Goal: Information Seeking & Learning: Learn about a topic

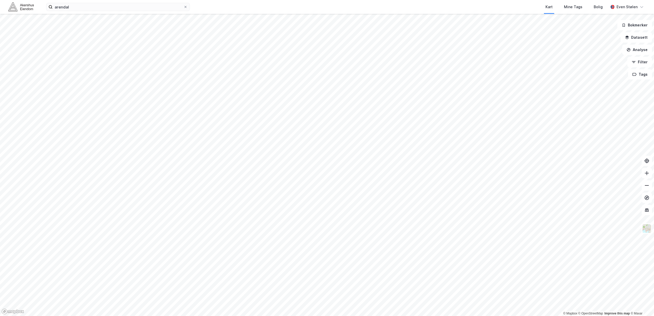
click at [20, 6] on img at bounding box center [21, 6] width 26 height 9
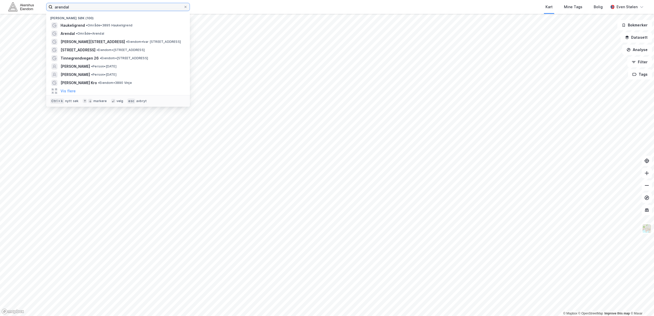
click at [97, 7] on input "arendal" at bounding box center [118, 7] width 131 height 8
click at [22, 7] on img at bounding box center [21, 6] width 26 height 9
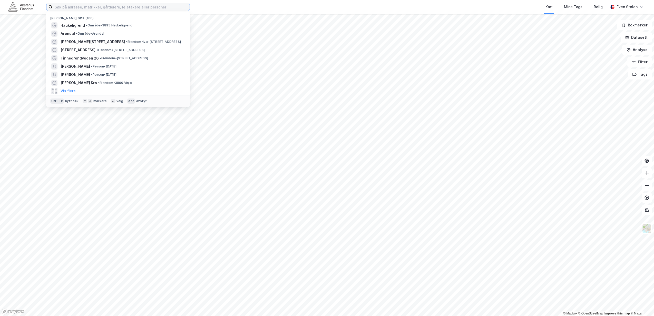
click at [123, 8] on input at bounding box center [121, 7] width 137 height 8
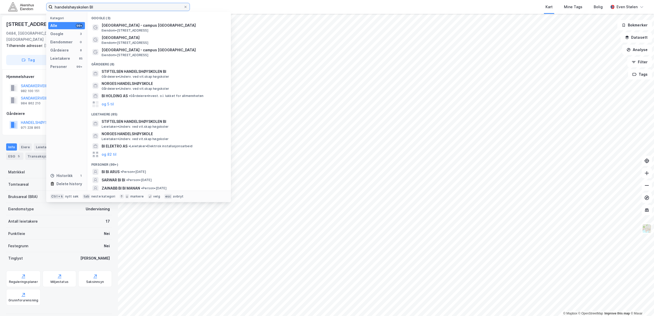
click at [128, 7] on input "handelshøyskolen BI" at bounding box center [118, 7] width 131 height 8
click at [240, 1] on div "Kart Mine Tags Bolig" at bounding box center [411, 7] width 394 height 14
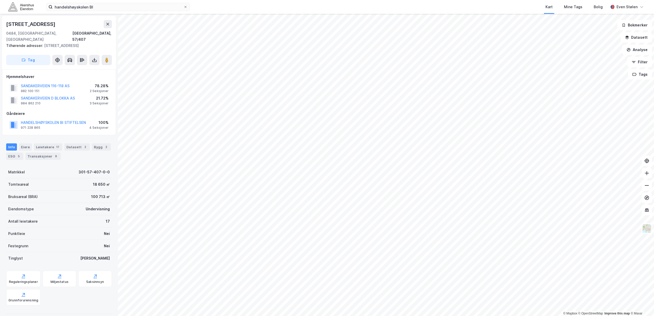
click at [244, 9] on div "Kart Mine Tags Bolig" at bounding box center [411, 7] width 394 height 14
click at [114, 7] on input "handelshøyskolen BI" at bounding box center [118, 7] width 131 height 8
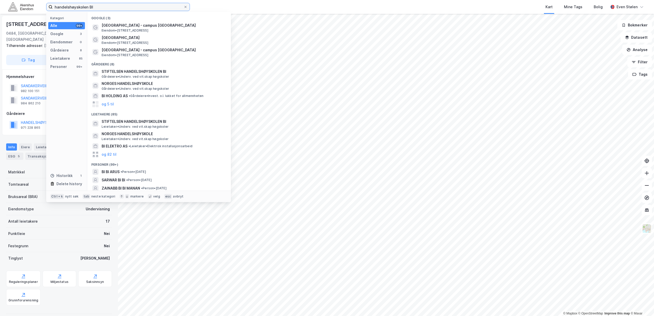
click at [115, 7] on input "handelshøyskolen BI" at bounding box center [118, 7] width 131 height 8
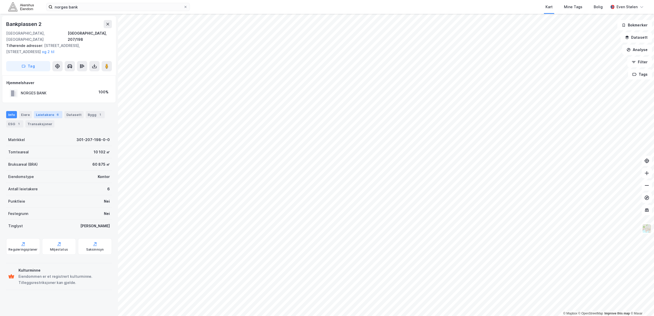
click at [44, 111] on div "Leietakere 6" at bounding box center [48, 114] width 28 height 7
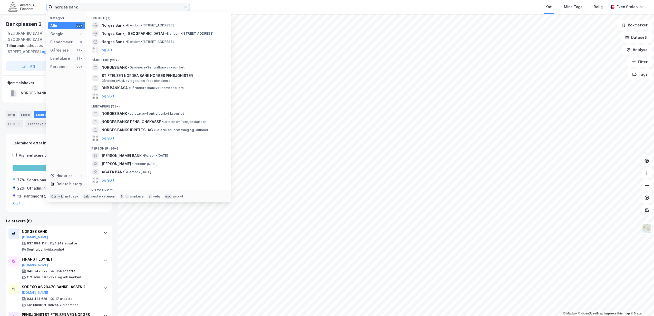
click at [126, 9] on input "norges bank" at bounding box center [118, 7] width 131 height 8
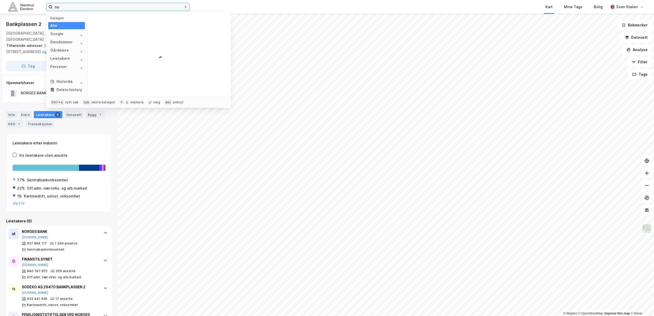
type input "n"
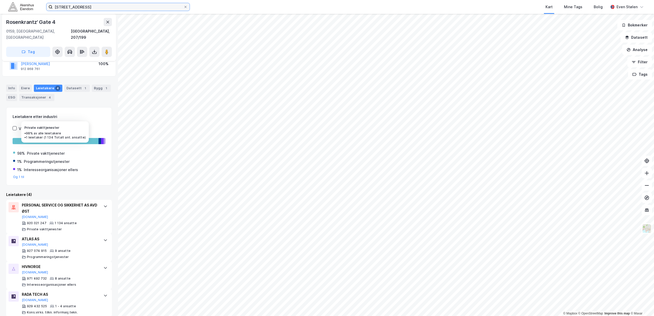
scroll to position [41, 0]
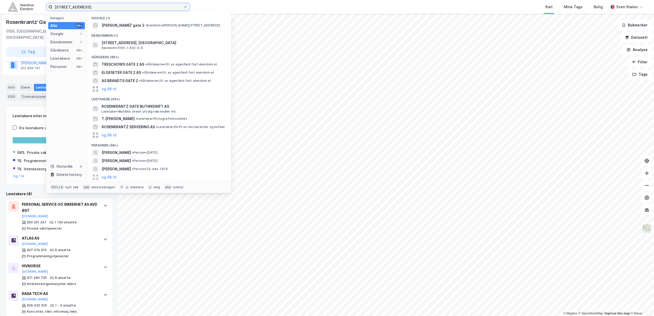
click at [112, 8] on input "rosenkrantz gate 2" at bounding box center [118, 7] width 131 height 8
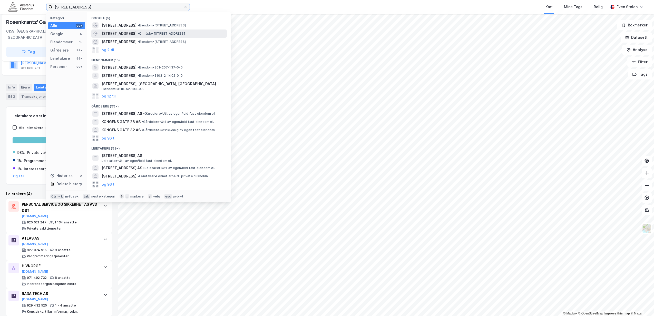
type input "[STREET_ADDRESS]"
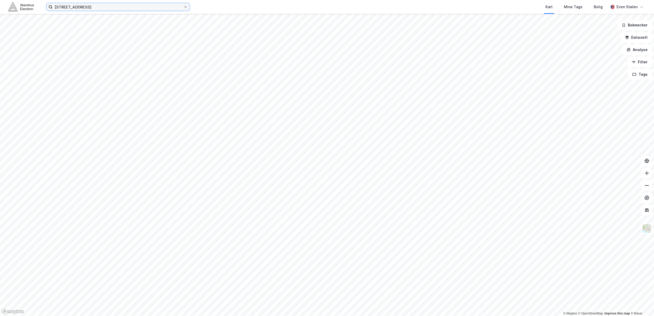
click at [111, 9] on input "[STREET_ADDRESS]" at bounding box center [118, 7] width 131 height 8
drag, startPoint x: 111, startPoint y: 9, endPoint x: 41, endPoint y: 12, distance: 70.6
click at [41, 12] on div "kongens gate 6 Kart Mine Tags Bolig Even Stølen" at bounding box center [327, 7] width 654 height 14
click at [102, 8] on input at bounding box center [121, 7] width 137 height 8
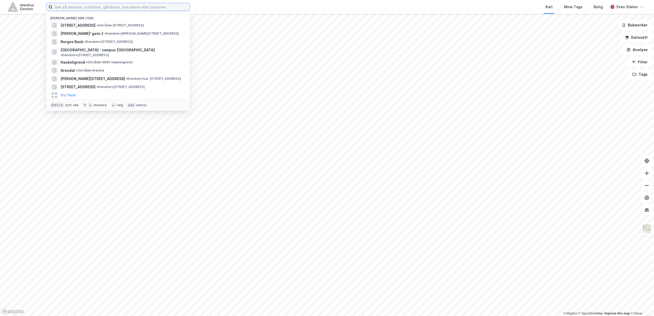
type input "v"
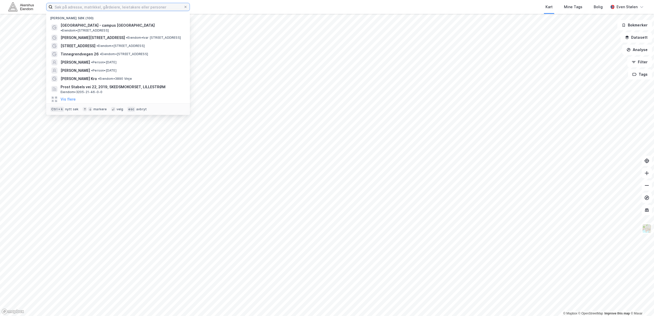
paste input "[STREET_ADDRESS]"
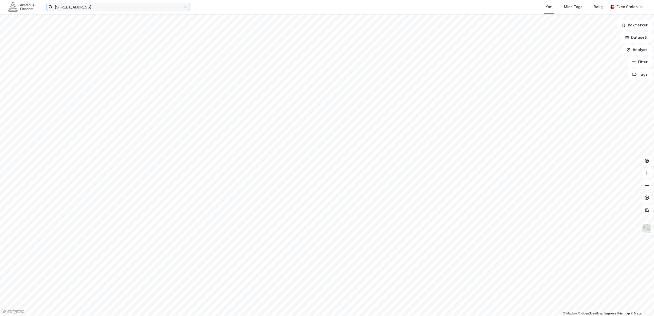
click at [120, 7] on input "[STREET_ADDRESS]" at bounding box center [118, 7] width 131 height 8
type input "kongens gate"
click at [34, 5] on div "kongens gate Kart Mine Tags Bolig [PERSON_NAME]" at bounding box center [327, 7] width 654 height 14
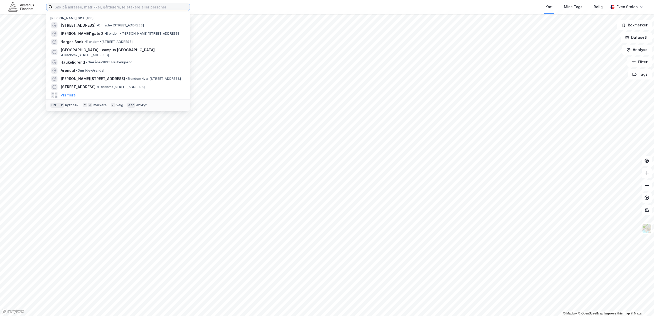
click at [72, 5] on input at bounding box center [121, 7] width 137 height 8
click at [96, 25] on span "• Område • Kongens gate 6, 0153 Oslo" at bounding box center [119, 25] width 47 height 4
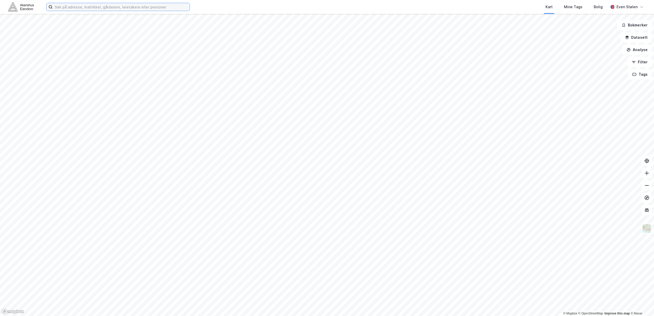
click at [149, 9] on input at bounding box center [121, 7] width 137 height 8
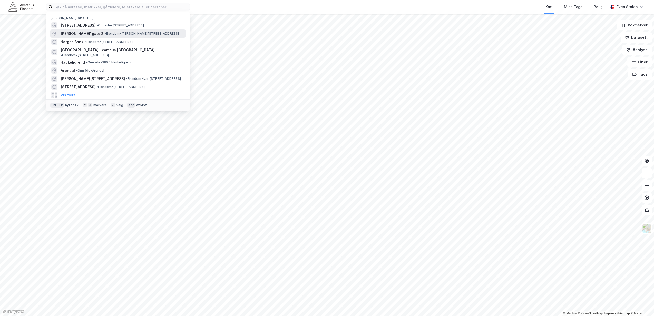
click at [104, 35] on span "• Eiendom • Rosenkrantz' gate 2, 0159 Oslo" at bounding box center [141, 34] width 75 height 4
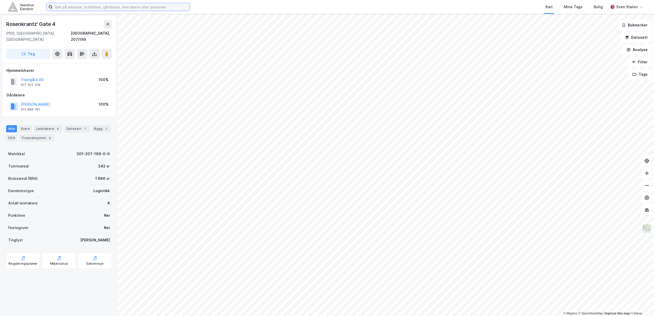
click at [108, 5] on input at bounding box center [121, 7] width 137 height 8
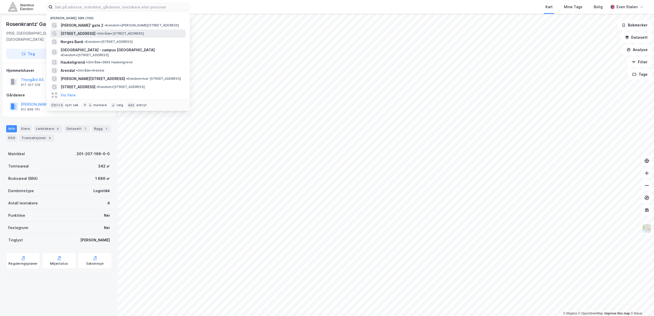
click at [96, 36] on div "Kongens gate 6 • Område • Kongens gate 6, 0153 Oslo" at bounding box center [123, 34] width 124 height 6
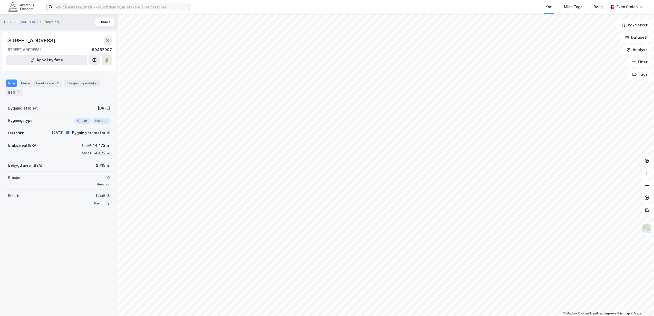
click at [64, 5] on input at bounding box center [121, 7] width 137 height 8
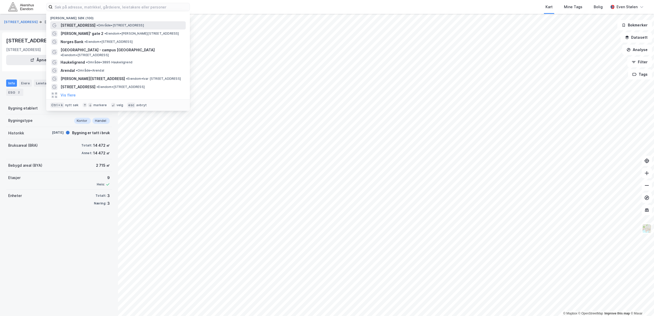
click at [88, 27] on div "Kongens gate 6 • Område • Kongens gate 6, 0153 Oslo" at bounding box center [123, 25] width 124 height 6
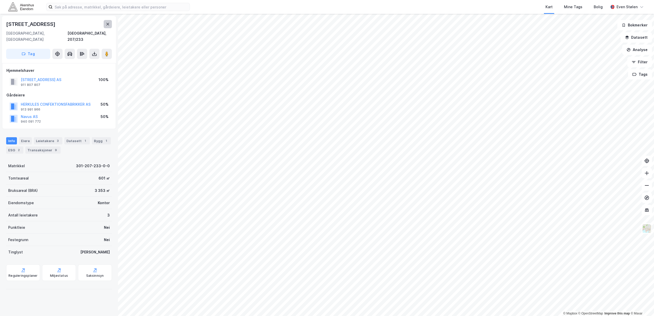
click at [110, 21] on button at bounding box center [108, 24] width 8 height 8
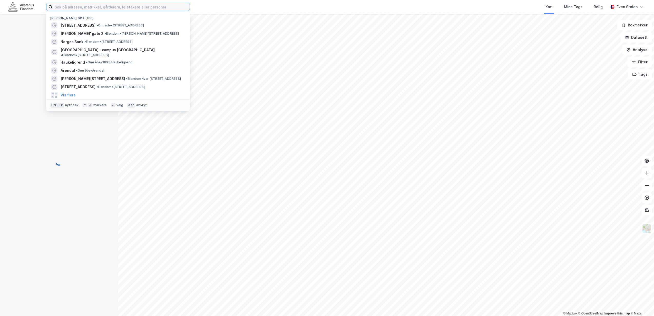
click at [111, 7] on input at bounding box center [121, 7] width 137 height 8
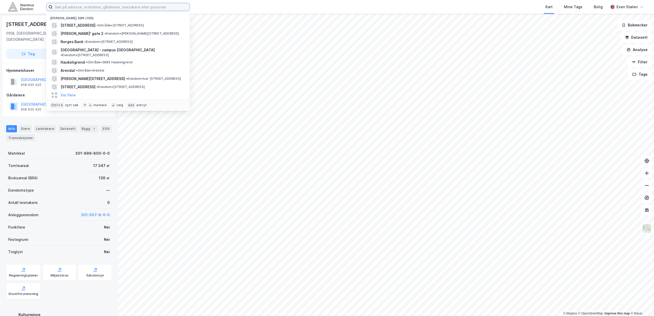
paste input "[STREET_ADDRESS]"
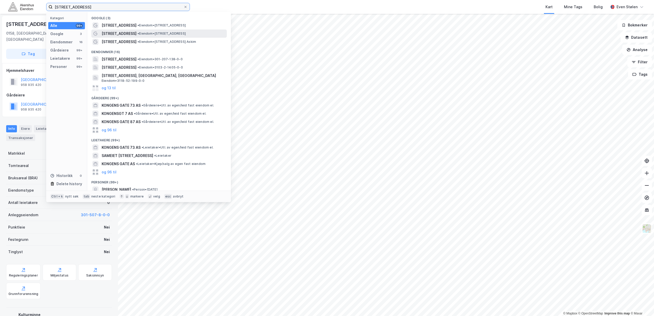
type input "kongens gate 7"
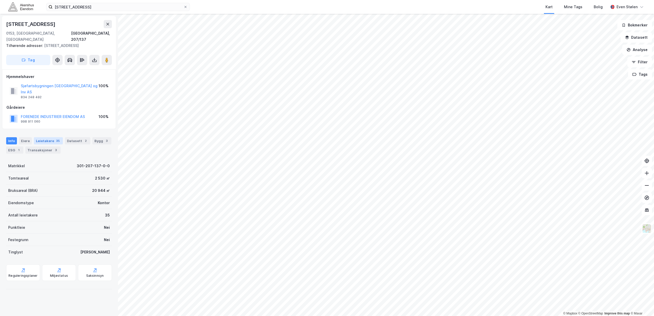
click at [44, 137] on div "Leietakere 35" at bounding box center [48, 140] width 29 height 7
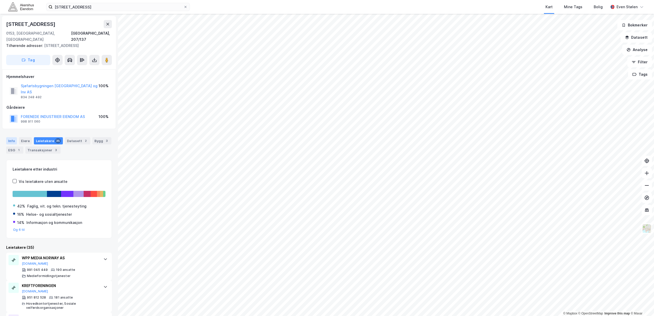
click at [9, 137] on div "Info" at bounding box center [11, 140] width 11 height 7
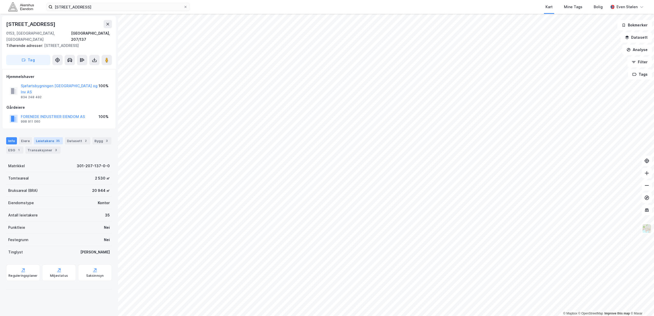
click at [40, 137] on div "Leietakere 35" at bounding box center [48, 140] width 29 height 7
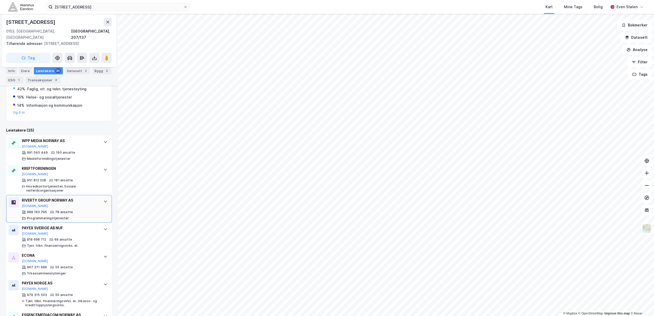
scroll to position [128, 0]
